Goal: Task Accomplishment & Management: Manage account settings

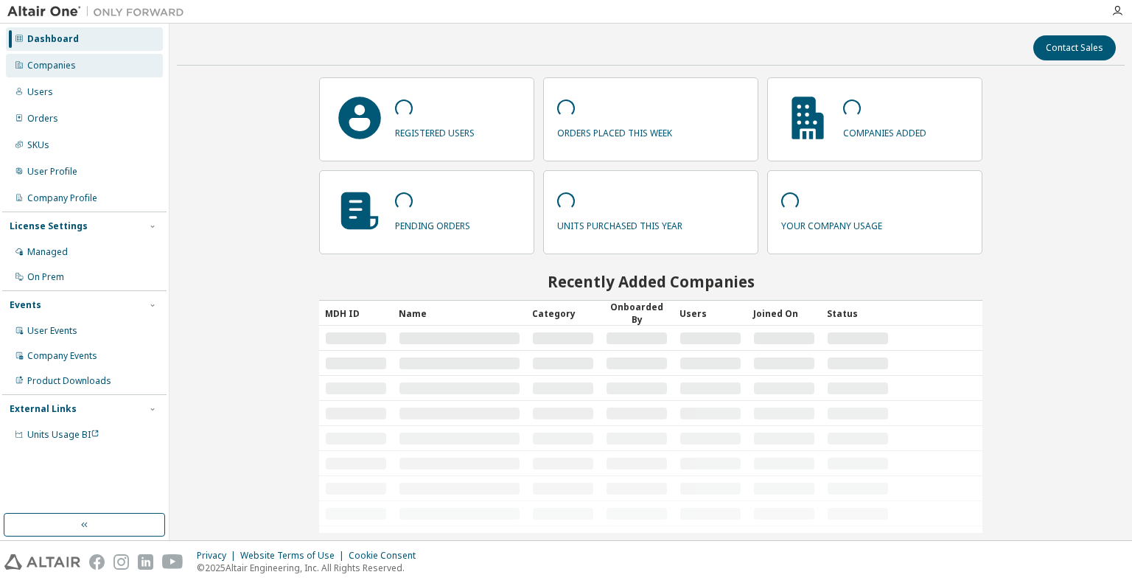
click at [84, 69] on div "Companies" at bounding box center [84, 66] width 157 height 24
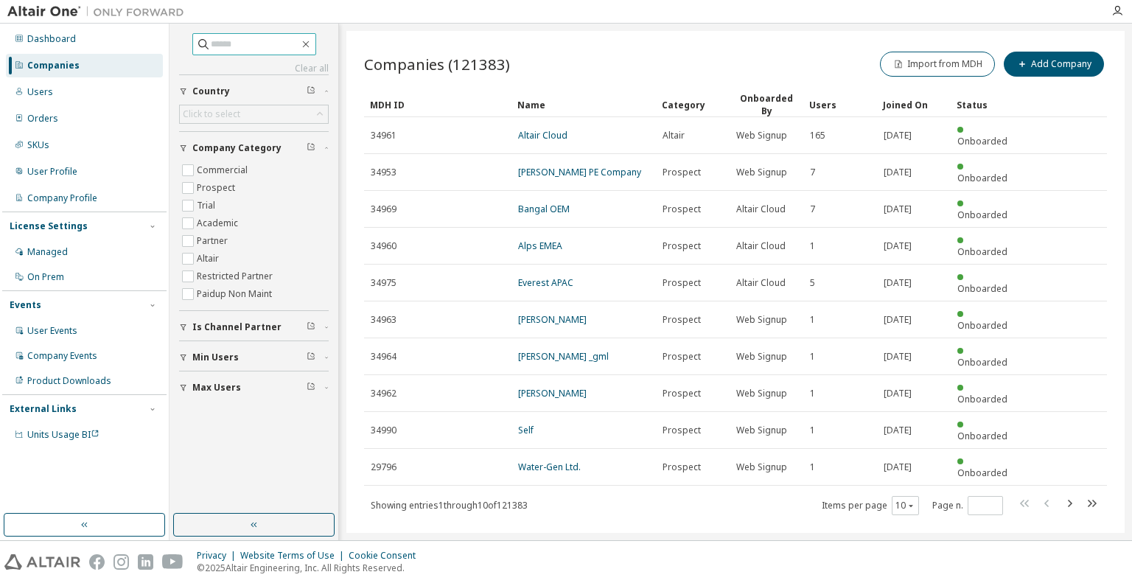
click at [251, 44] on input "text" at bounding box center [255, 44] width 88 height 15
type input "******"
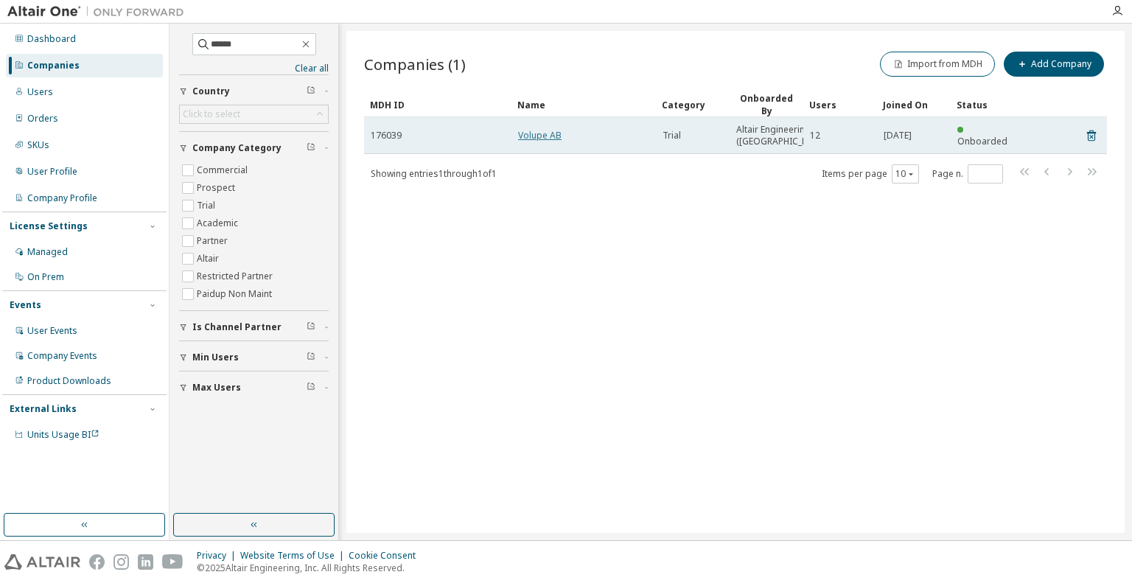
click at [534, 141] on link "Volupe AB" at bounding box center [539, 135] width 43 height 13
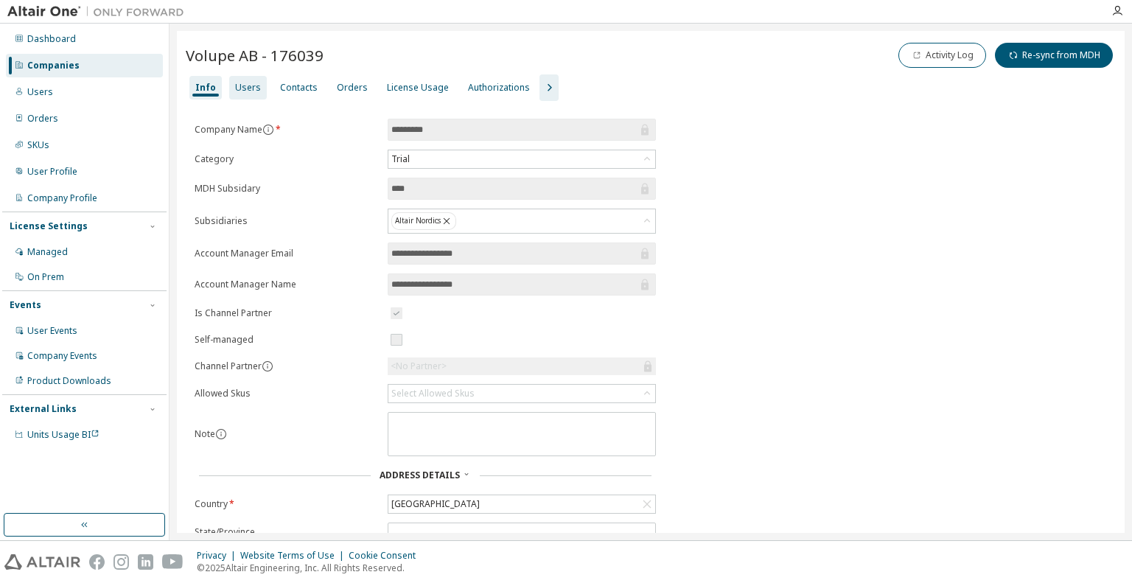
click at [243, 88] on div "Users" at bounding box center [248, 88] width 26 height 12
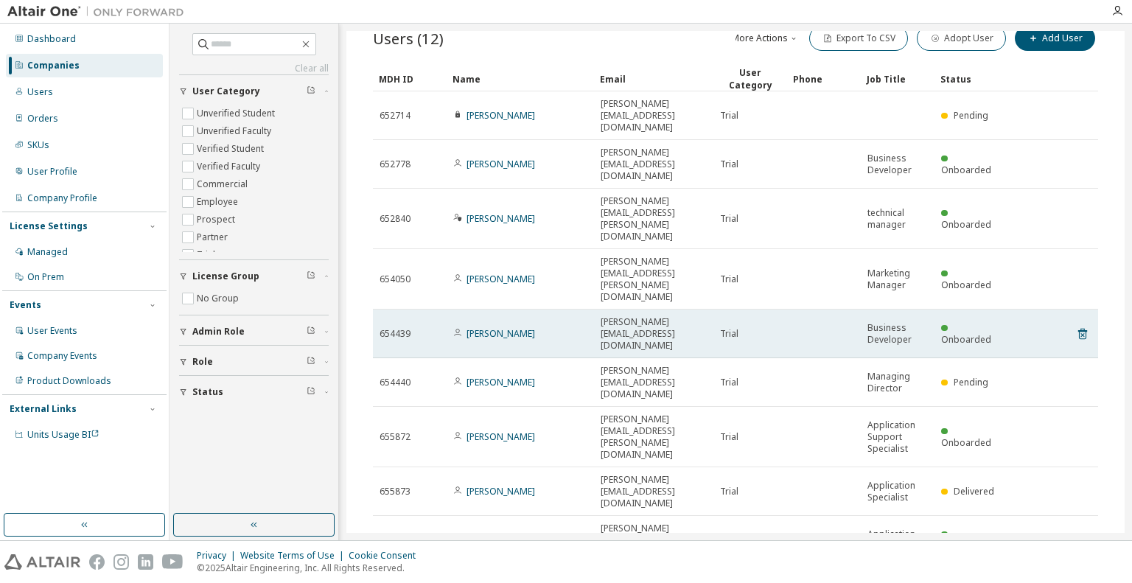
scroll to position [86, 0]
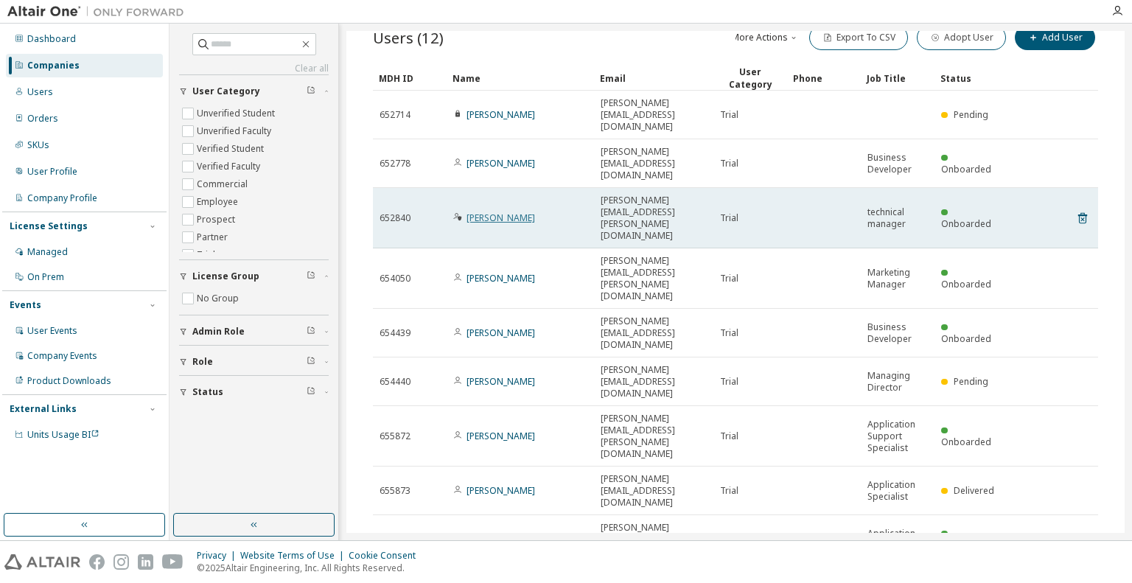
click at [479, 212] on link "Carl Stenson" at bounding box center [500, 218] width 69 height 13
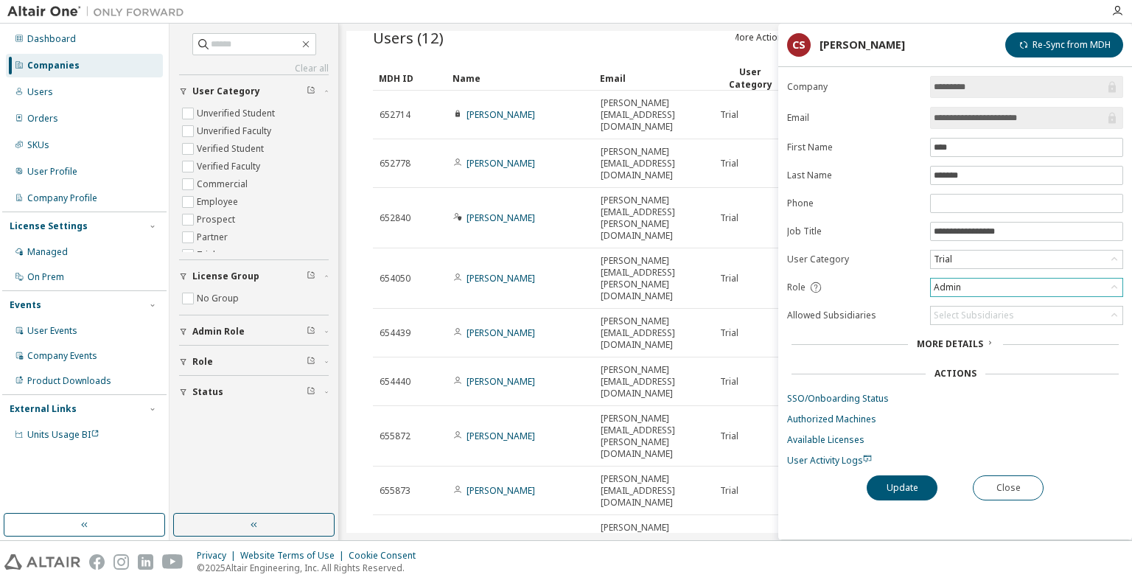
click at [982, 286] on div "Admin" at bounding box center [1027, 288] width 192 height 18
click at [1018, 486] on button "Close" at bounding box center [1008, 487] width 71 height 25
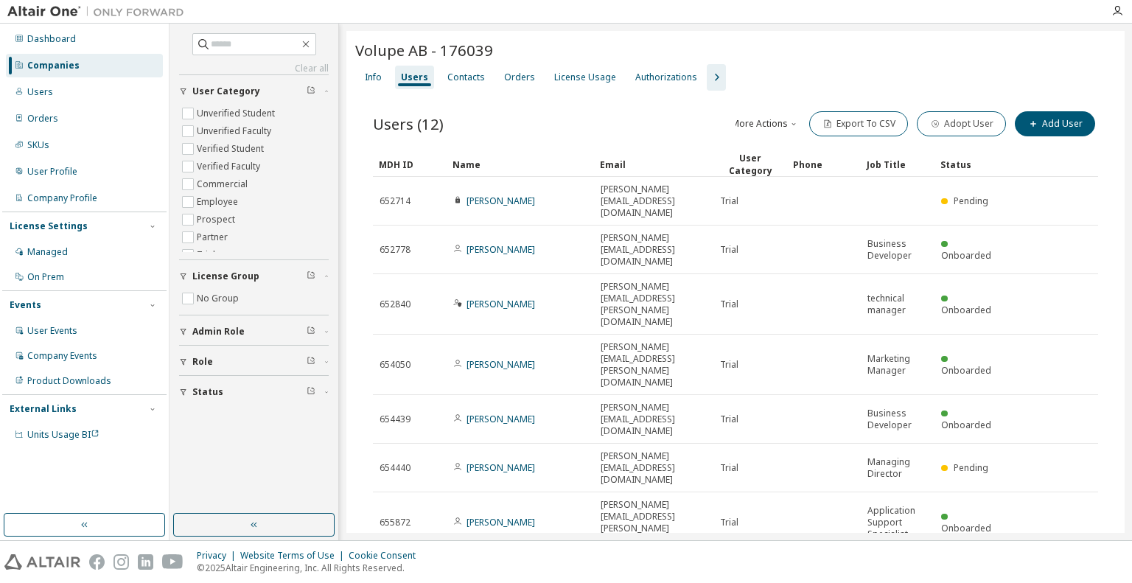
click at [707, 74] on icon "button" at bounding box center [716, 78] width 18 height 18
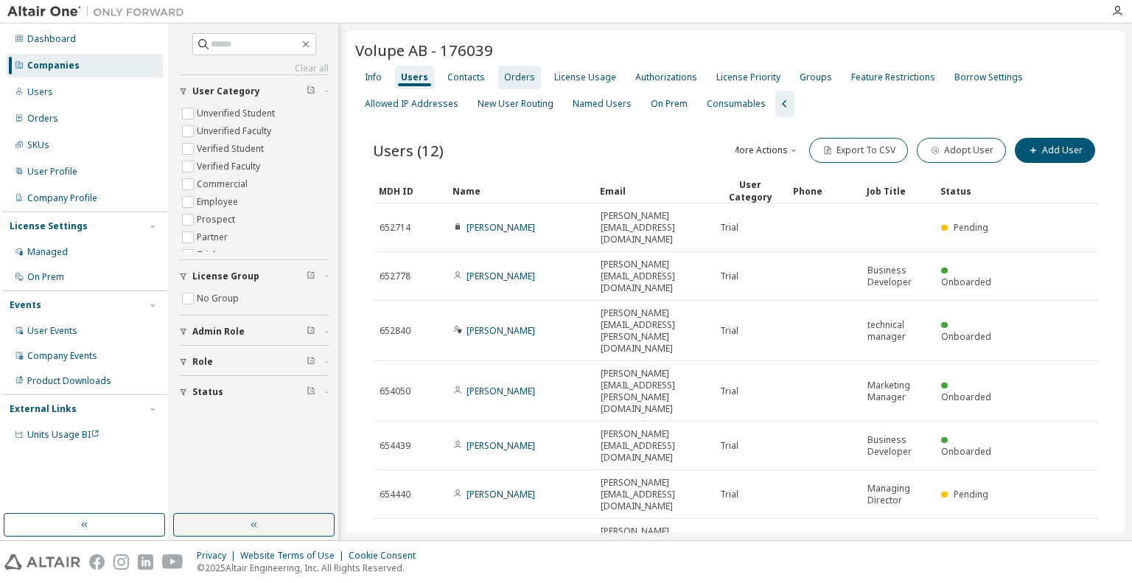
click at [498, 80] on div "Orders" at bounding box center [519, 78] width 43 height 24
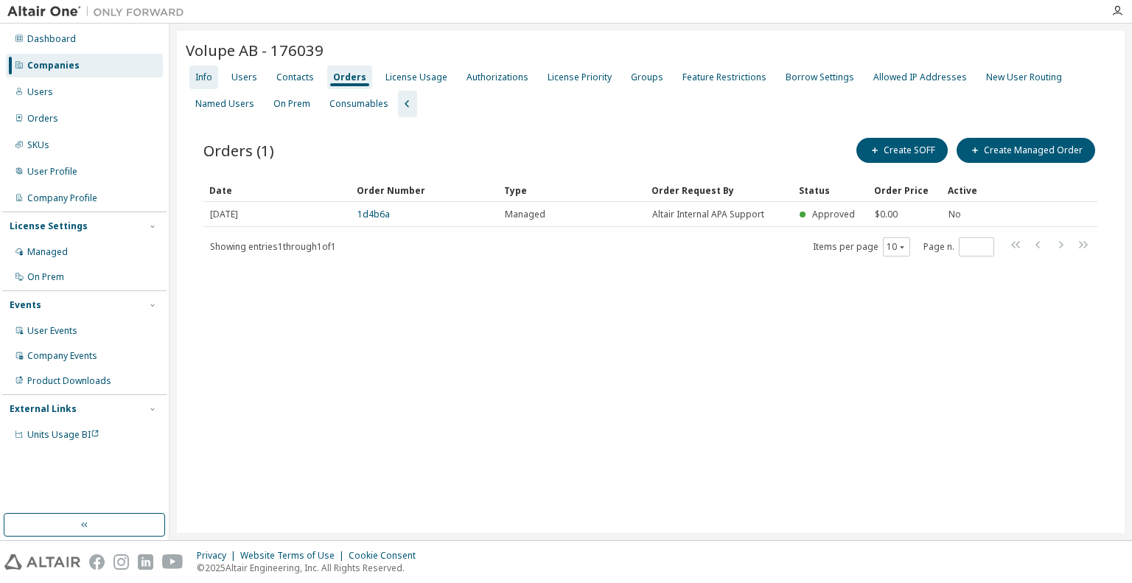
click at [212, 77] on div "Info" at bounding box center [203, 78] width 29 height 24
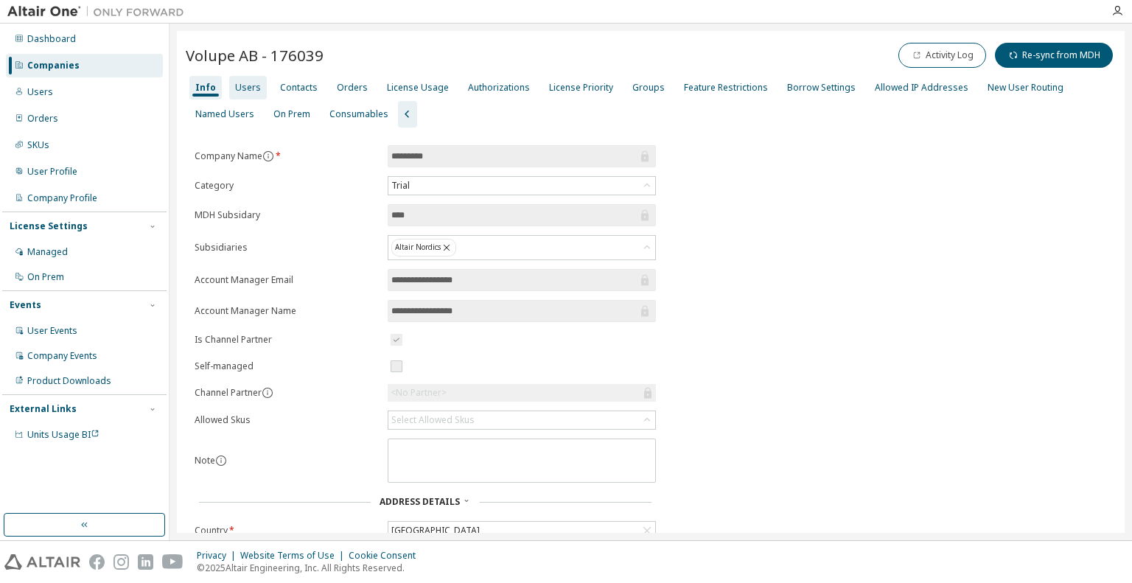
click at [254, 85] on div "Users" at bounding box center [248, 88] width 26 height 12
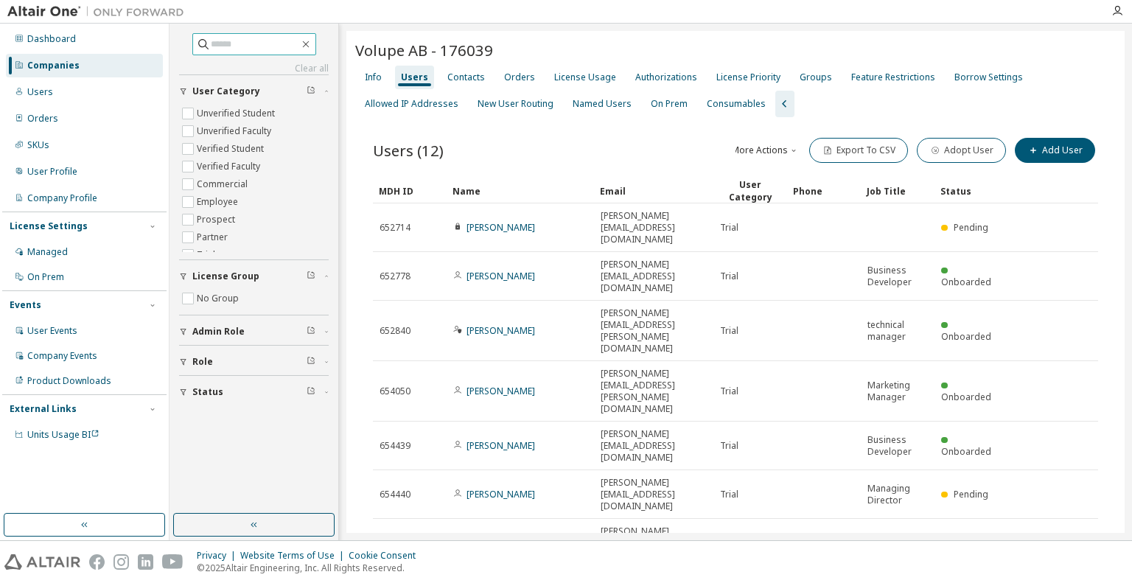
click at [248, 45] on input "text" at bounding box center [255, 44] width 88 height 15
type input "*******"
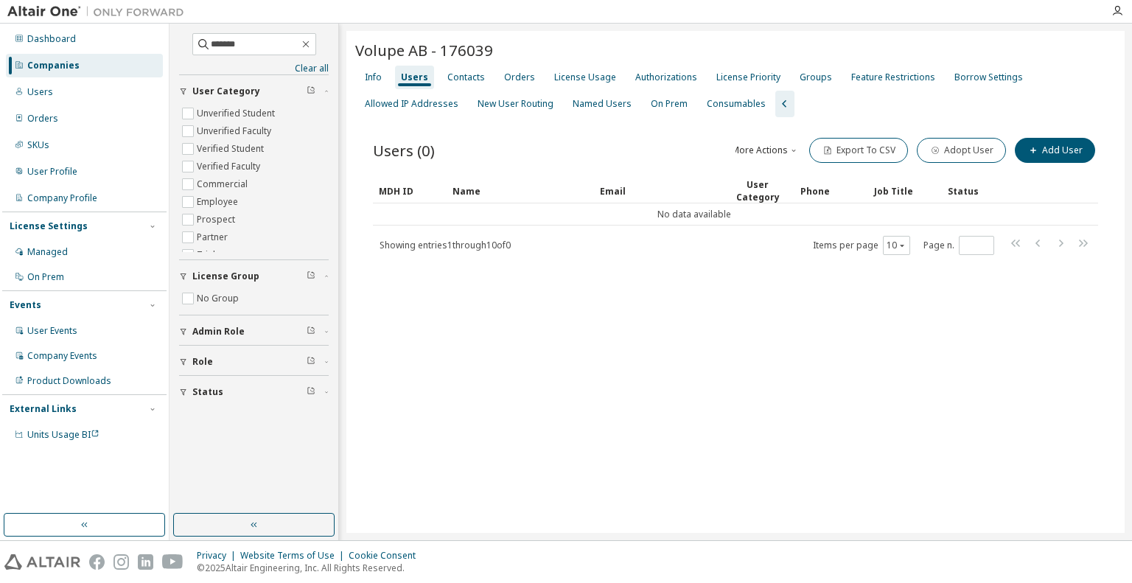
click at [60, 64] on div "Companies" at bounding box center [53, 66] width 52 height 12
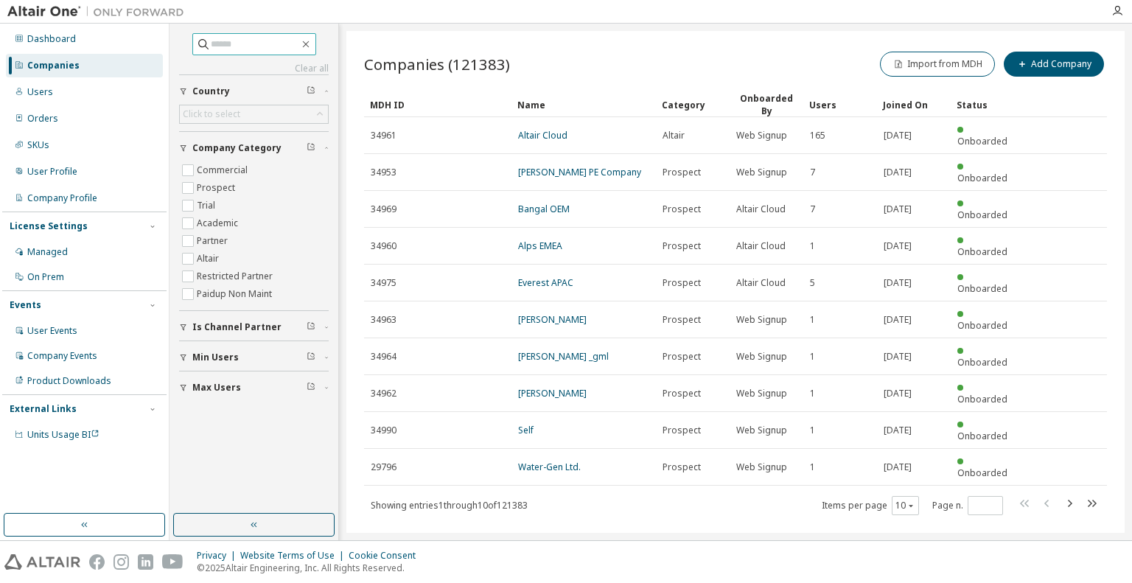
click at [248, 43] on input "text" at bounding box center [255, 44] width 88 height 15
type input "*******"
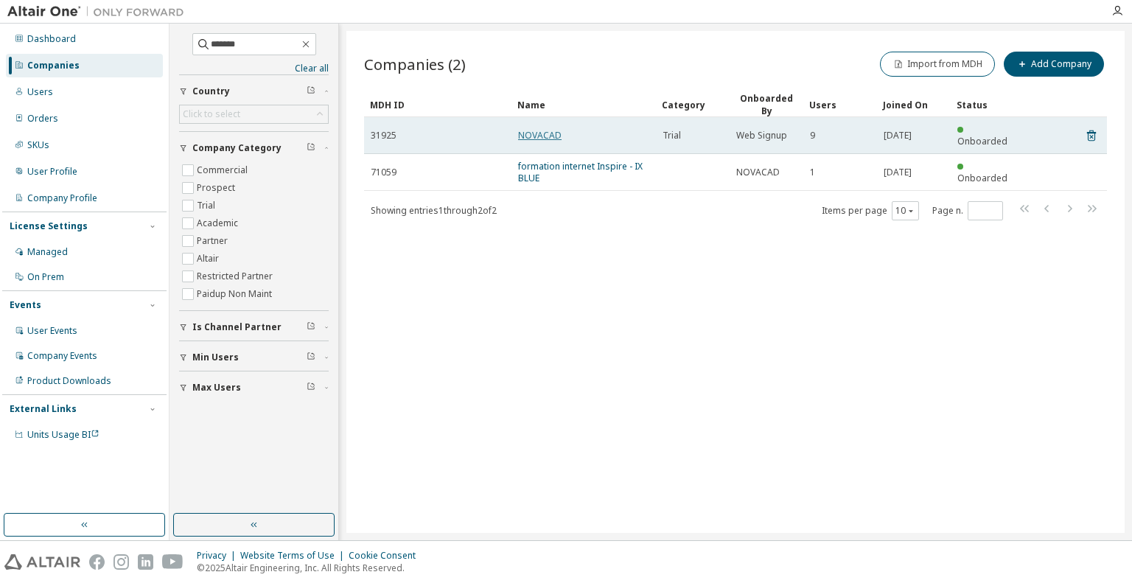
click at [540, 129] on link "NOVACAD" at bounding box center [539, 135] width 43 height 13
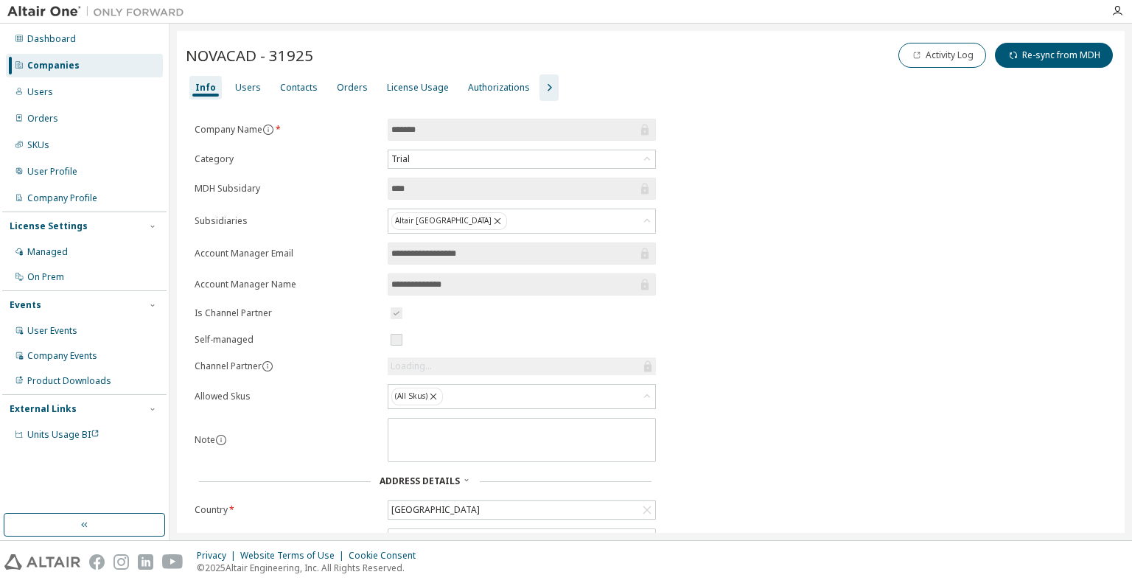
click at [548, 88] on icon "button" at bounding box center [550, 87] width 4 height 7
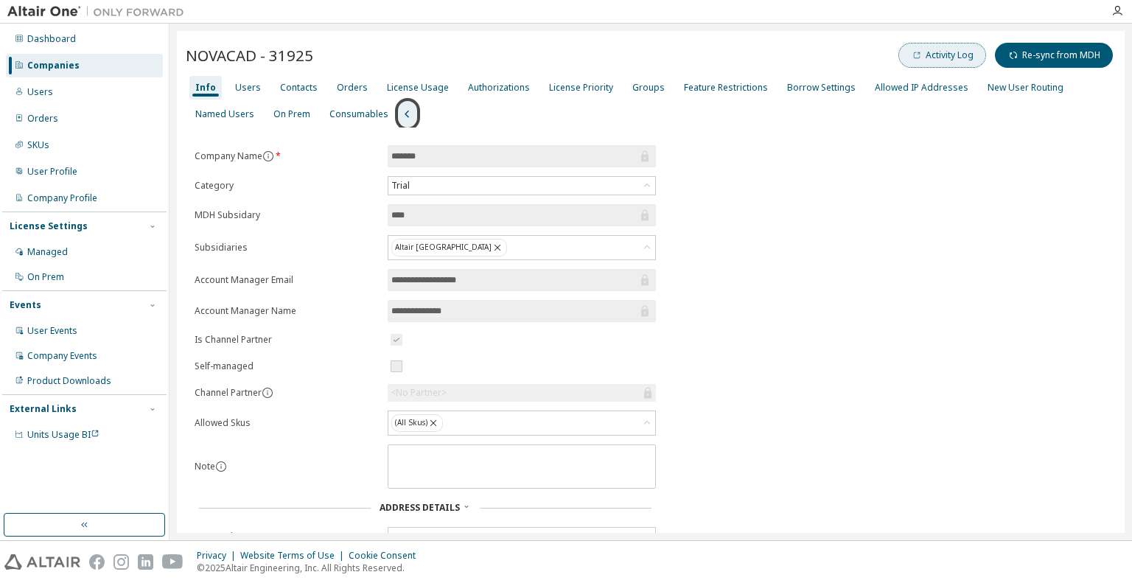
click at [952, 60] on button "Activity Log" at bounding box center [942, 55] width 88 height 25
click at [231, 80] on div "Users" at bounding box center [248, 88] width 38 height 24
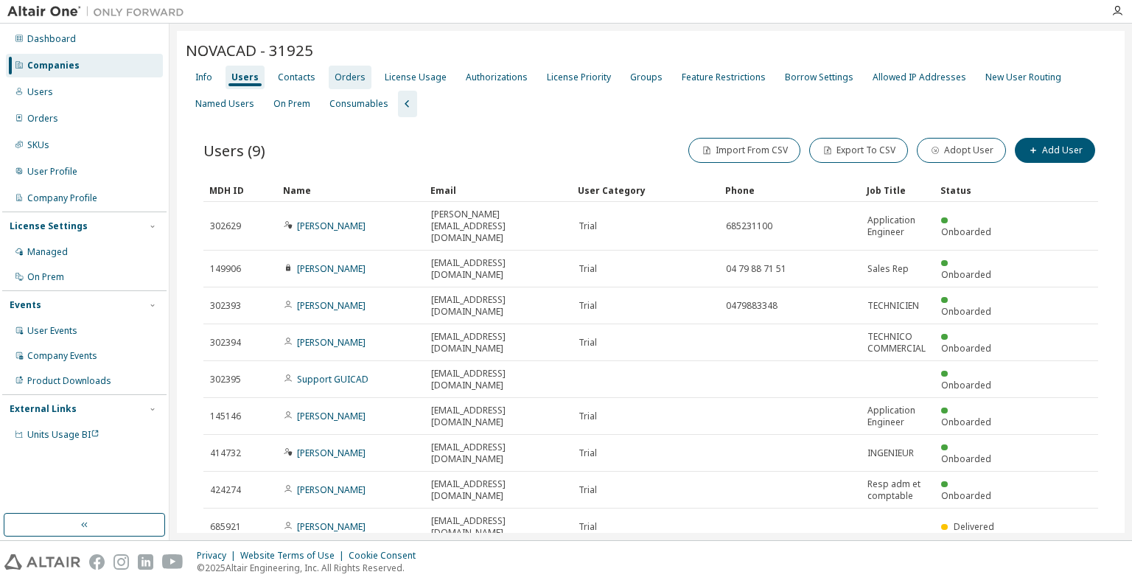
drag, startPoint x: 279, startPoint y: 80, endPoint x: 344, endPoint y: 77, distance: 65.6
click at [279, 80] on div "Contacts" at bounding box center [297, 77] width 38 height 12
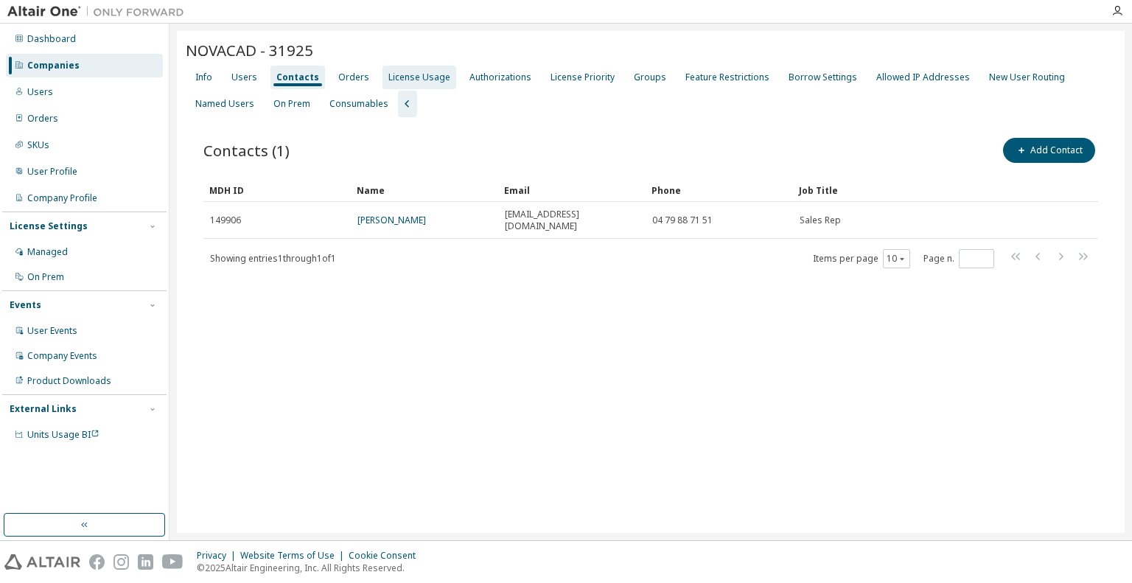
click at [399, 77] on div "License Usage" at bounding box center [419, 77] width 62 height 12
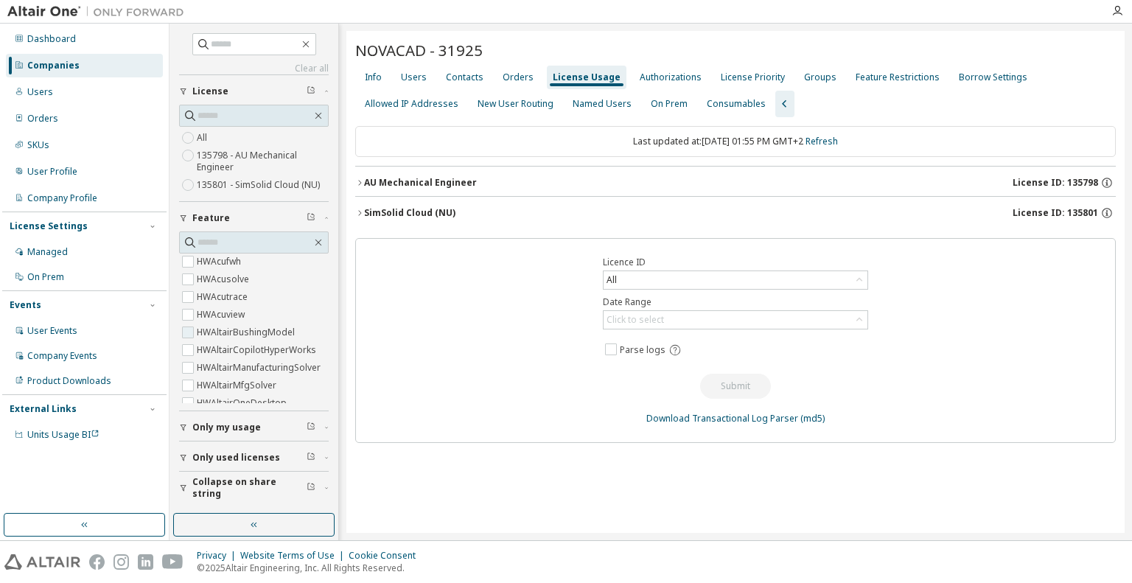
scroll to position [147, 0]
click at [640, 79] on div "Authorizations" at bounding box center [671, 77] width 62 height 12
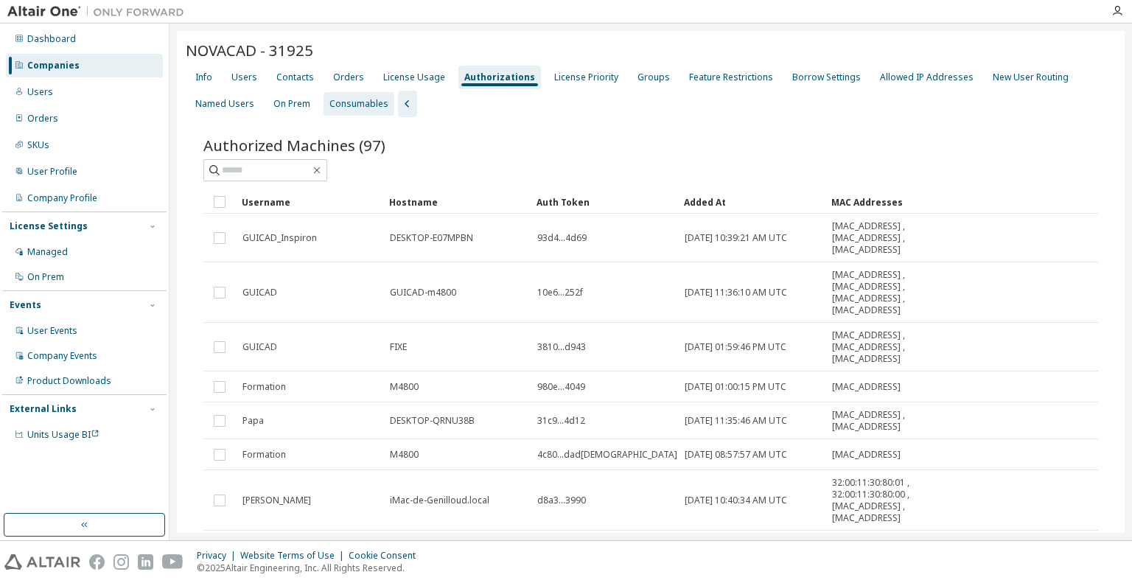
click at [374, 105] on div "Consumables" at bounding box center [358, 104] width 59 height 12
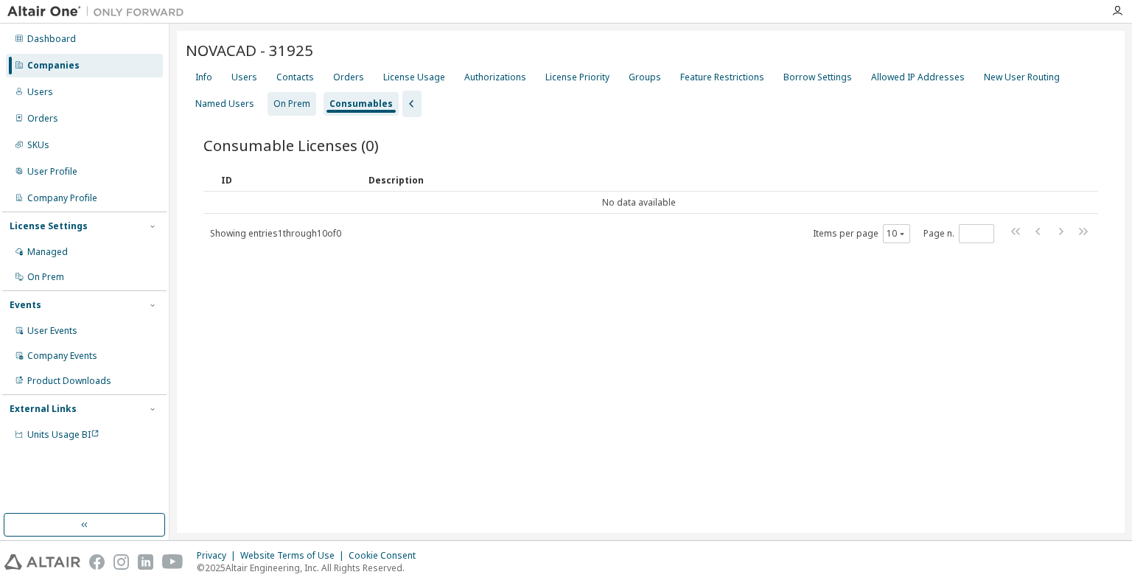
click at [283, 99] on div "On Prem" at bounding box center [291, 104] width 37 height 12
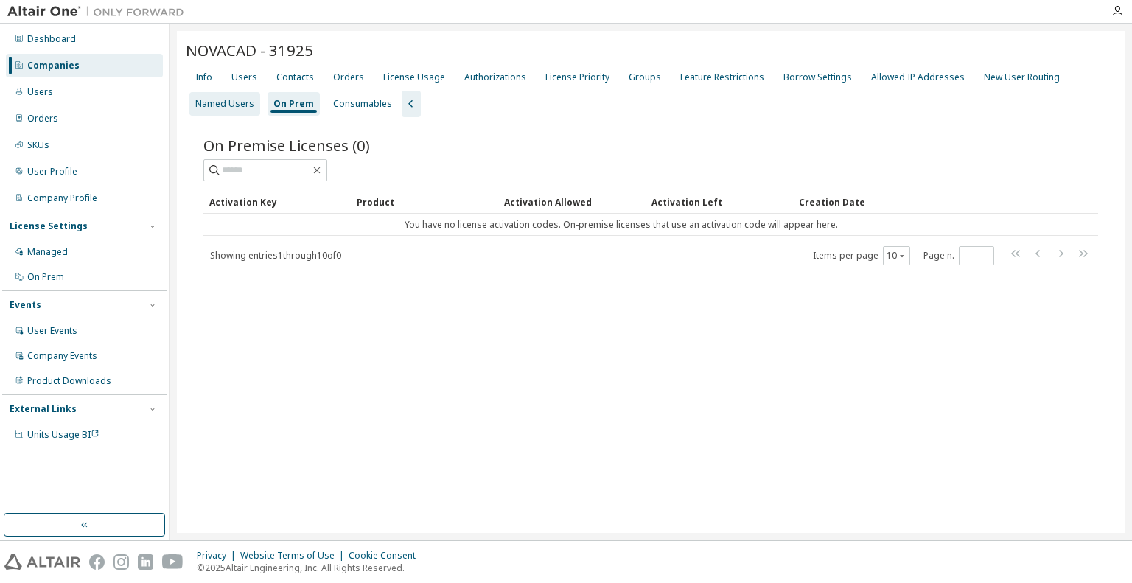
click at [223, 104] on div "Named Users" at bounding box center [224, 104] width 59 height 12
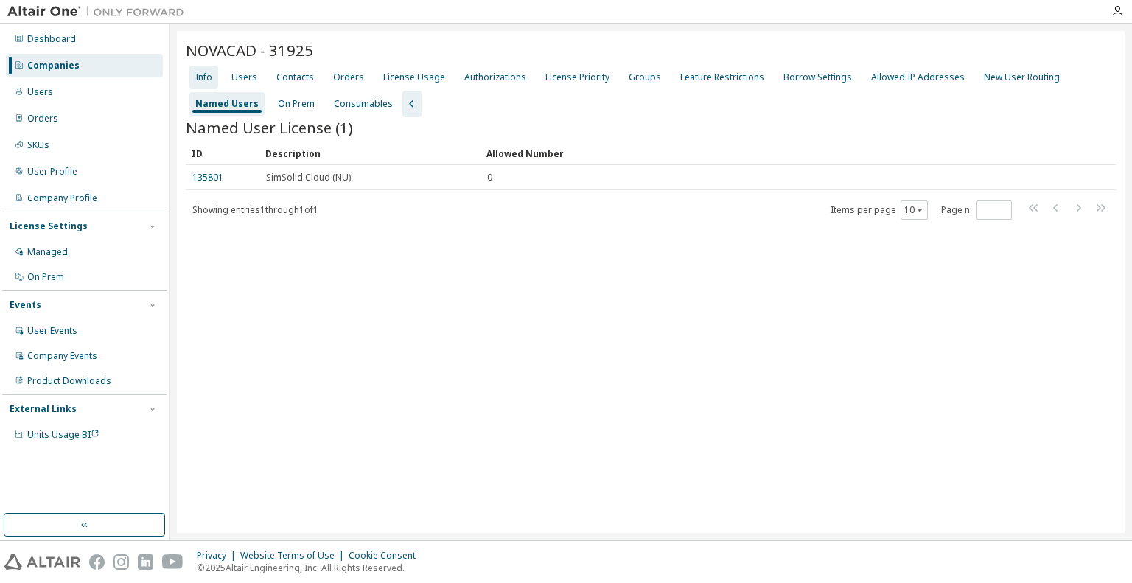
click at [206, 73] on div "Info" at bounding box center [203, 77] width 17 height 12
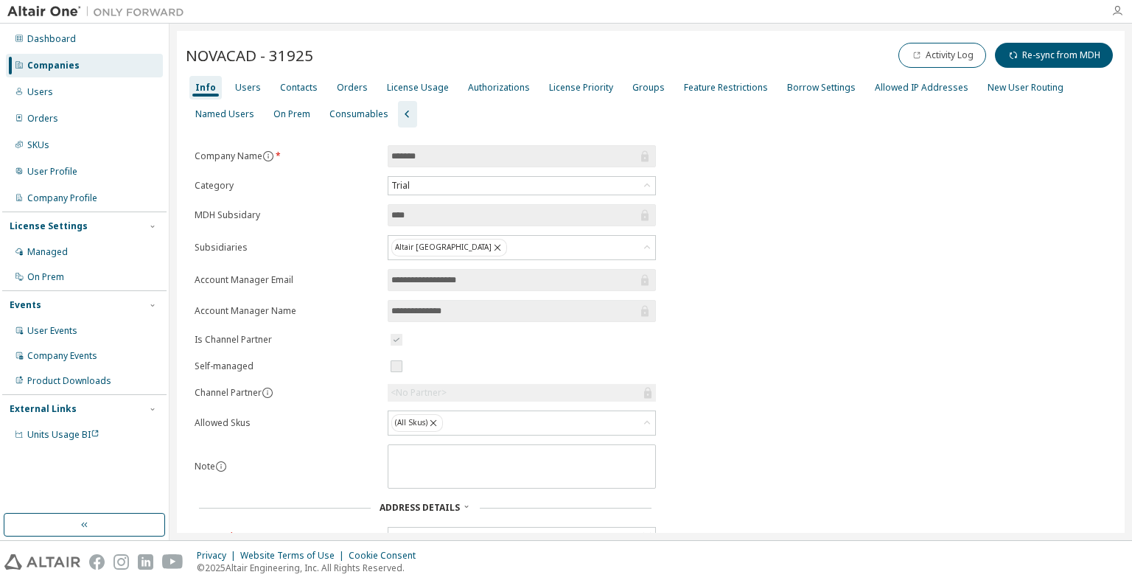
click at [1120, 11] on div at bounding box center [1116, 11] width 29 height 12
click at [1120, 11] on icon "button" at bounding box center [1117, 11] width 12 height 12
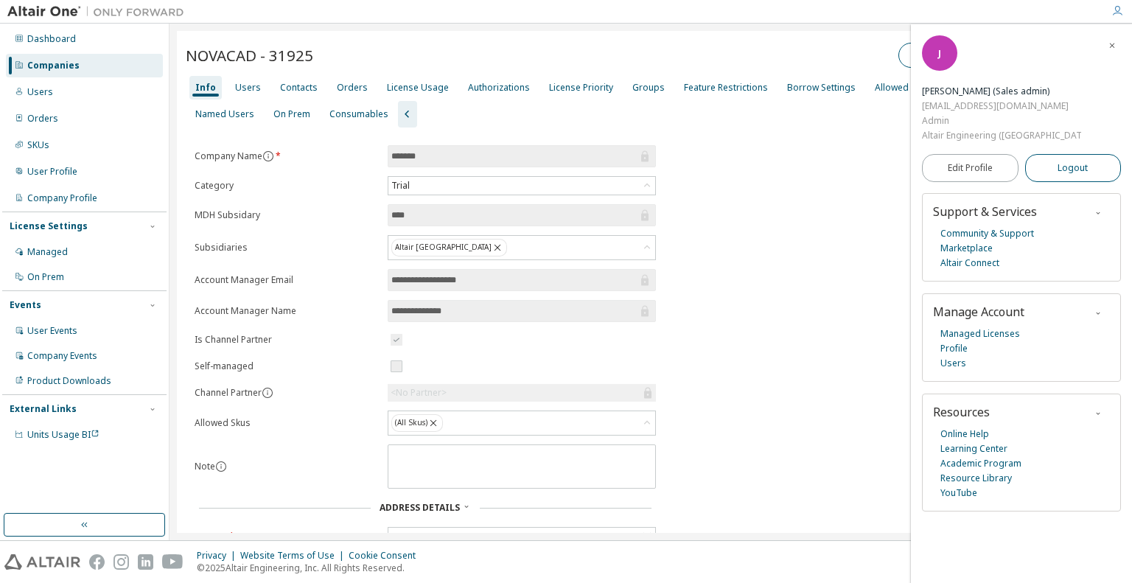
click at [1053, 154] on button "Logout" at bounding box center [1073, 168] width 97 height 28
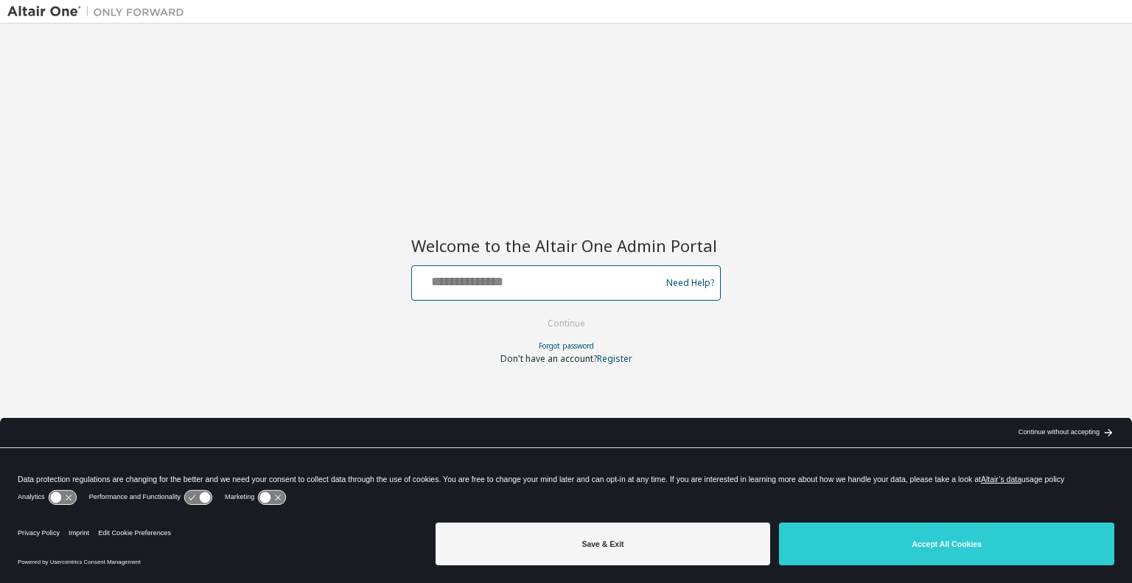
drag, startPoint x: 0, startPoint y: 0, endPoint x: 536, endPoint y: 280, distance: 605.2
click at [536, 280] on input "text" at bounding box center [538, 279] width 241 height 21
type input "**********"
click at [581, 323] on button "Continue" at bounding box center [566, 323] width 69 height 22
